Goal: Find specific page/section: Find specific page/section

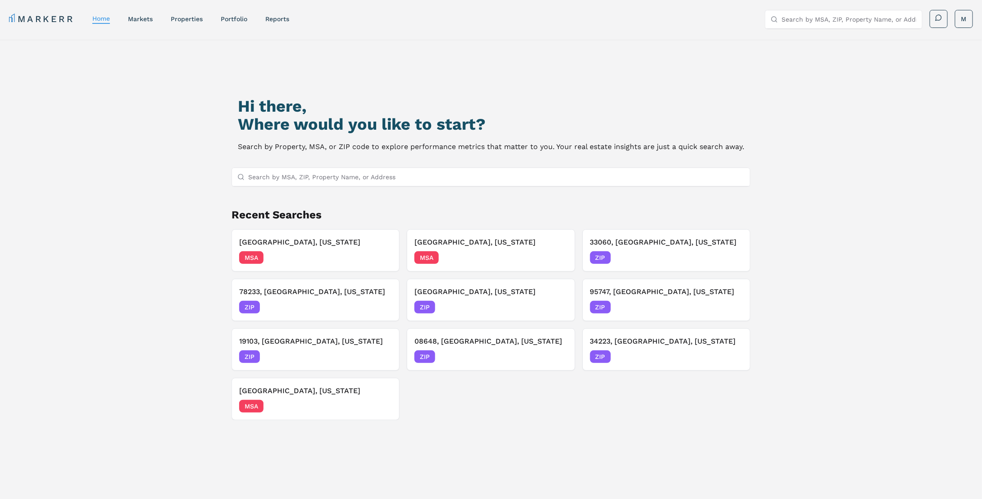
click at [444, 176] on input "Search by MSA, ZIP, Property Name, or Address" at bounding box center [496, 177] width 497 height 18
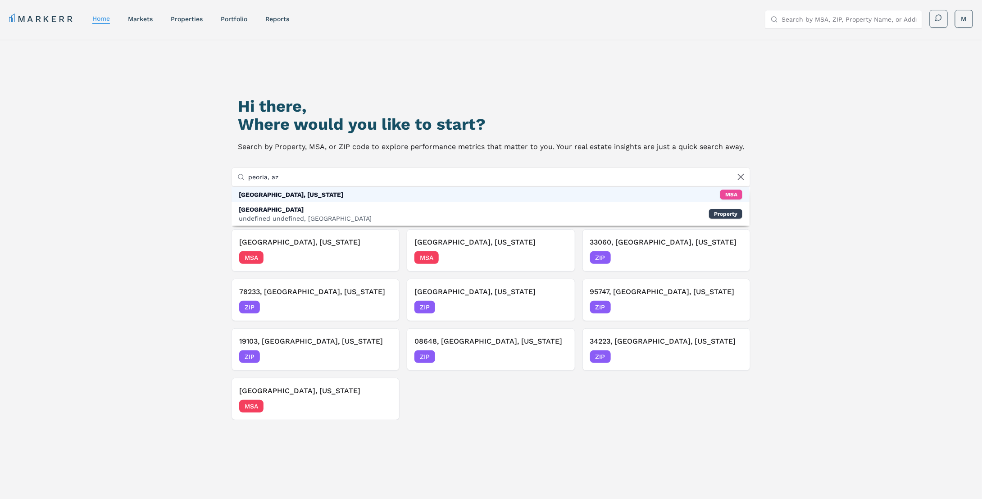
type input "peoria, az"
click at [278, 194] on div "[GEOGRAPHIC_DATA], [US_STATE]" at bounding box center [291, 194] width 105 height 9
